Goal: Information Seeking & Learning: Learn about a topic

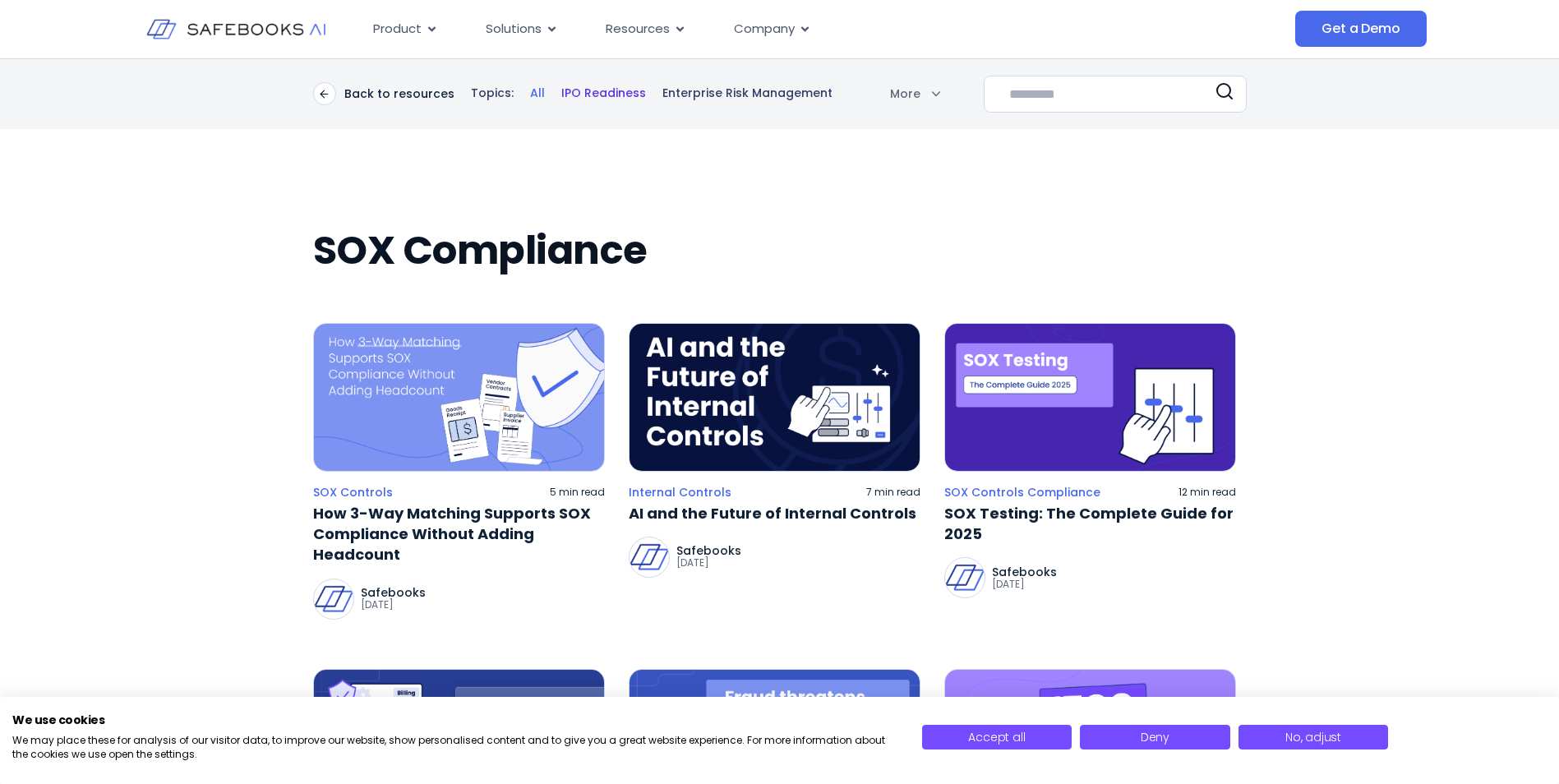
click at [579, 91] on link "IPO Readiness" at bounding box center [604, 93] width 85 height 16
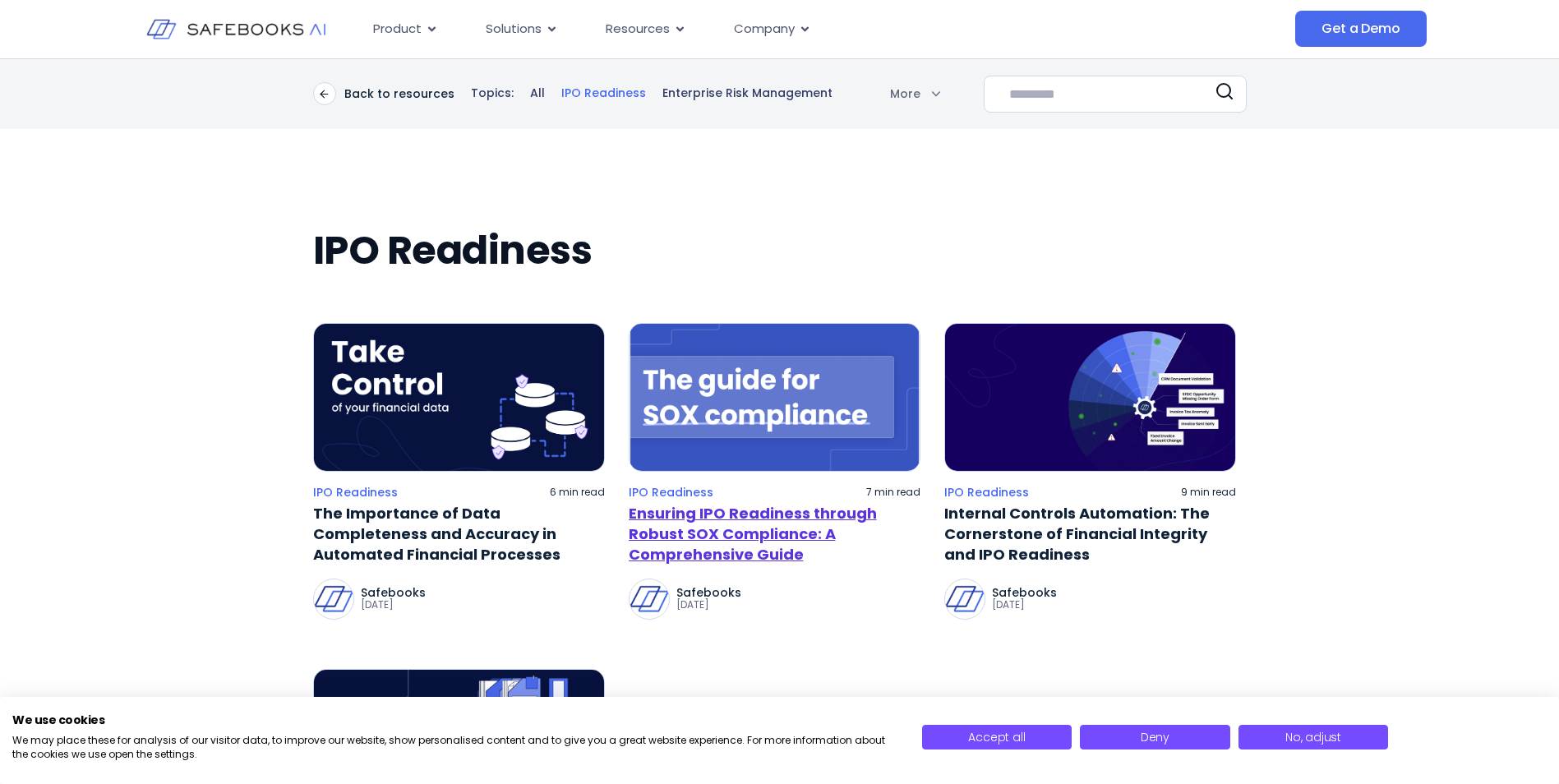
click at [688, 528] on link "Ensuring IPO Readiness through Robust SOX Compliance: A Comprehensive Guide" at bounding box center [775, 534] width 292 height 63
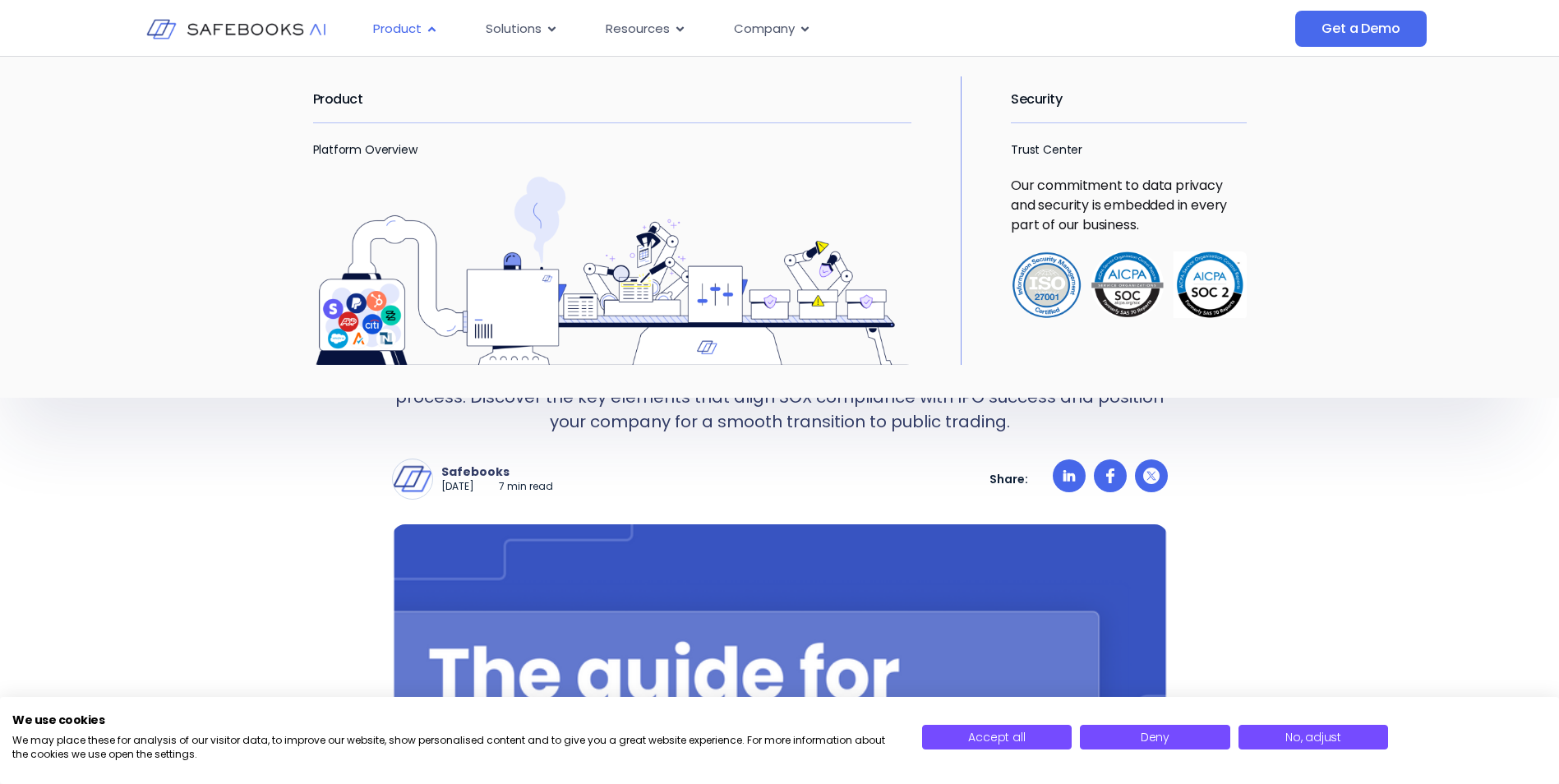
click at [429, 28] on icon "Menu" at bounding box center [432, 29] width 12 height 12
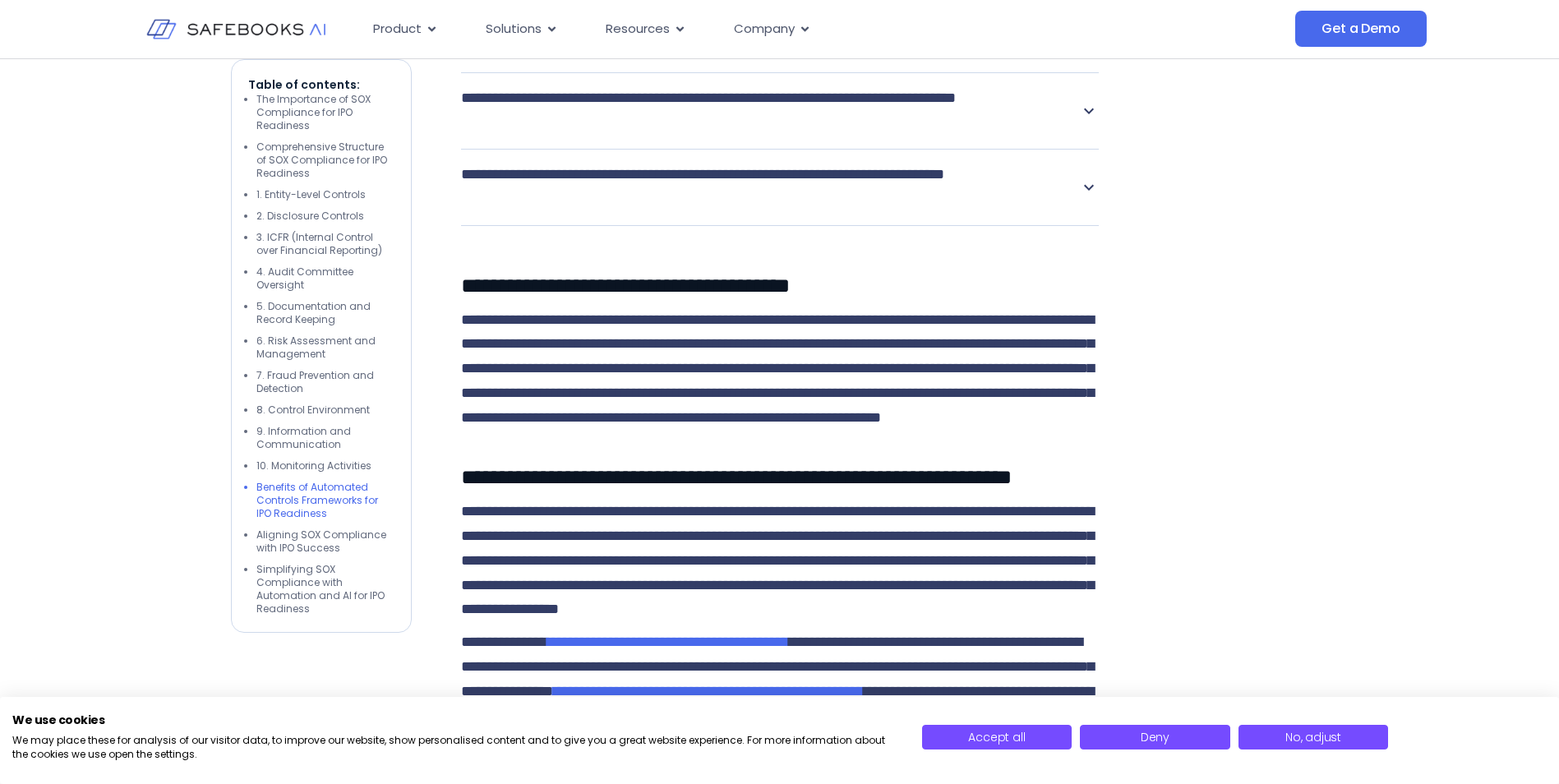
scroll to position [5917, 0]
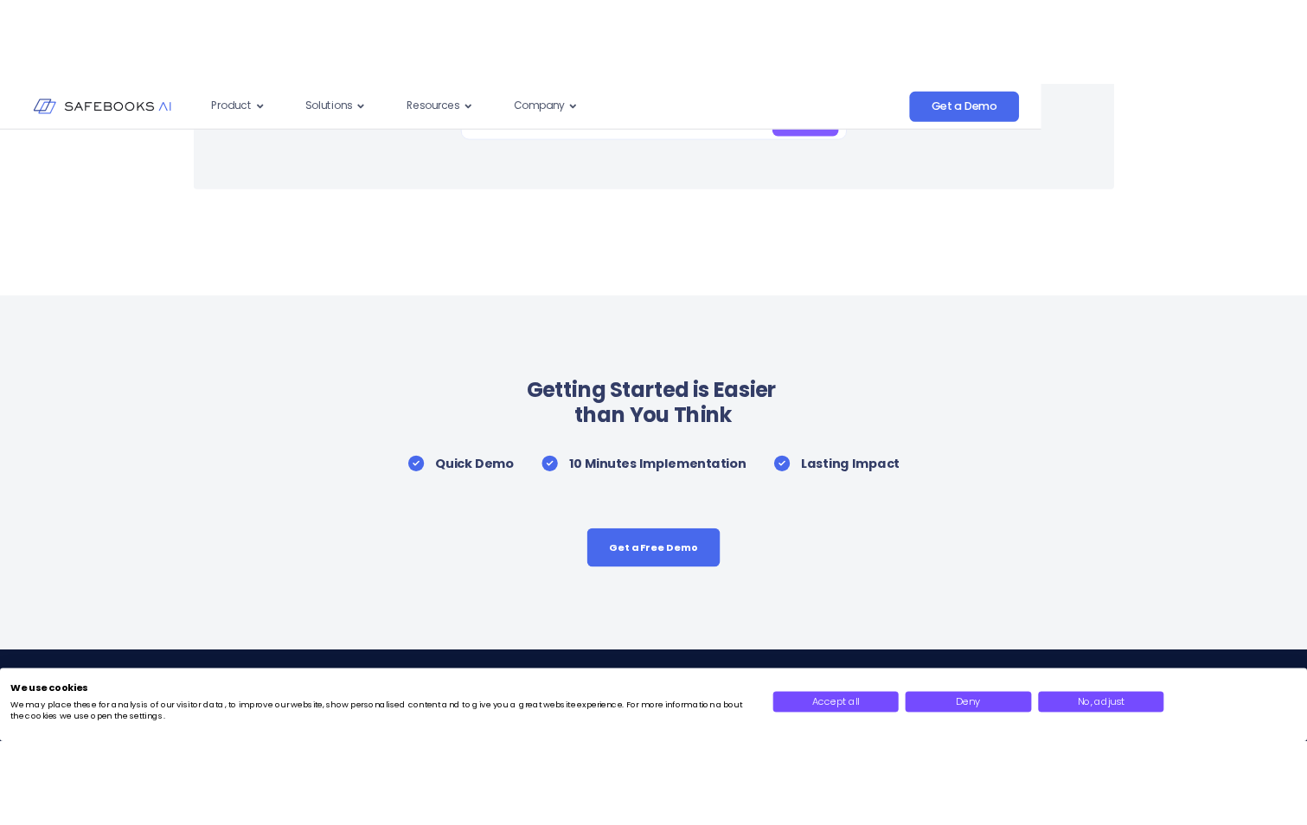
scroll to position [8210, 0]
